Goal: Find specific page/section: Find specific page/section

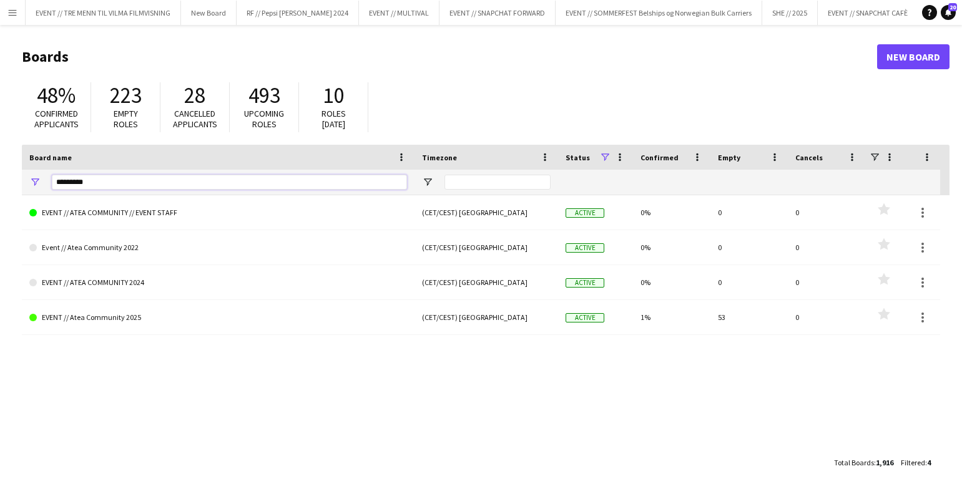
click at [108, 184] on input "*********" at bounding box center [229, 182] width 355 height 15
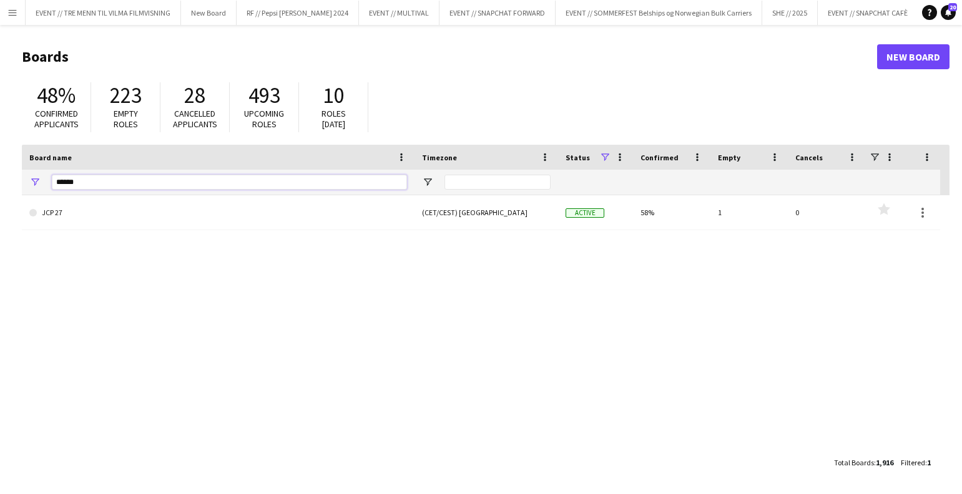
type input "******"
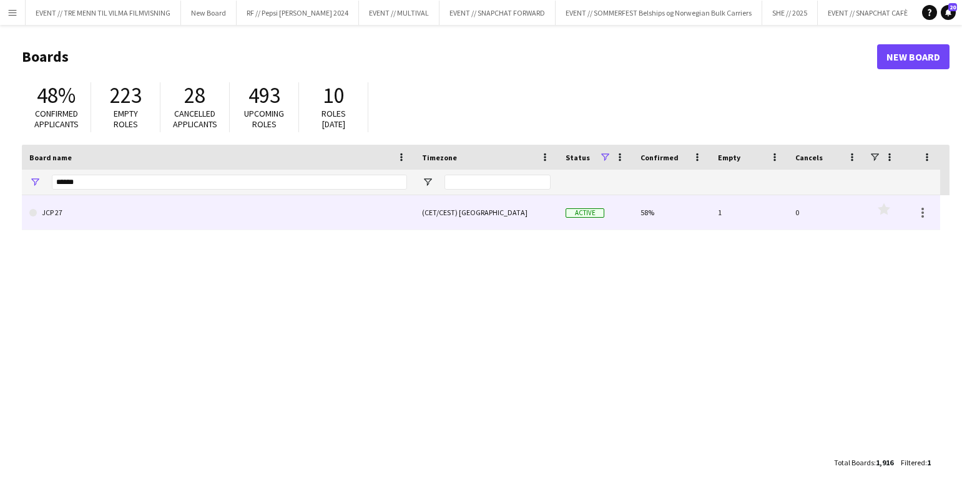
click at [176, 208] on link "JCP 27" at bounding box center [218, 212] width 378 height 35
